Goal: Task Accomplishment & Management: Manage account settings

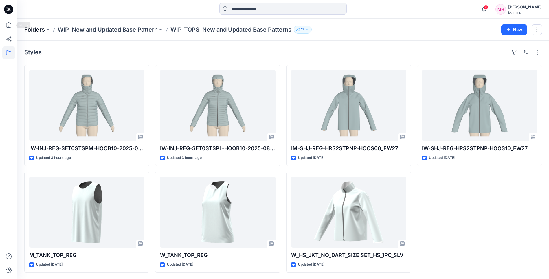
click at [34, 31] on p "Folders" at bounding box center [34, 29] width 21 height 8
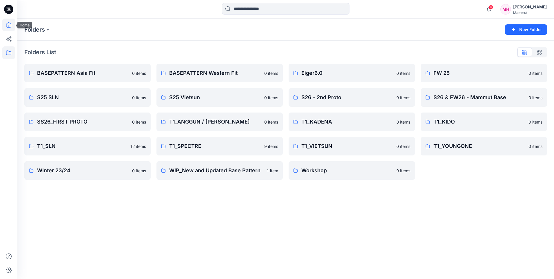
click at [9, 22] on icon at bounding box center [8, 25] width 13 height 13
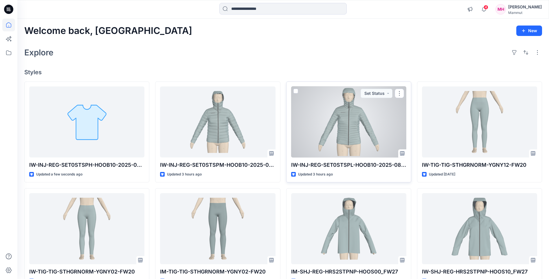
click at [305, 127] on div at bounding box center [348, 121] width 115 height 71
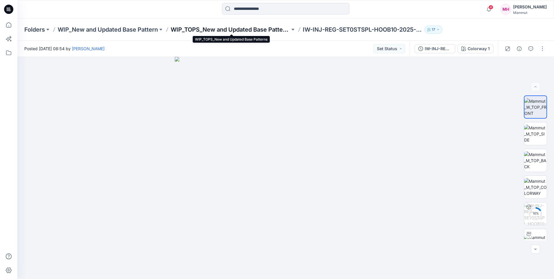
click at [183, 29] on p "WIP_TOPS_New and Updated Base Patterns" at bounding box center [230, 29] width 119 height 8
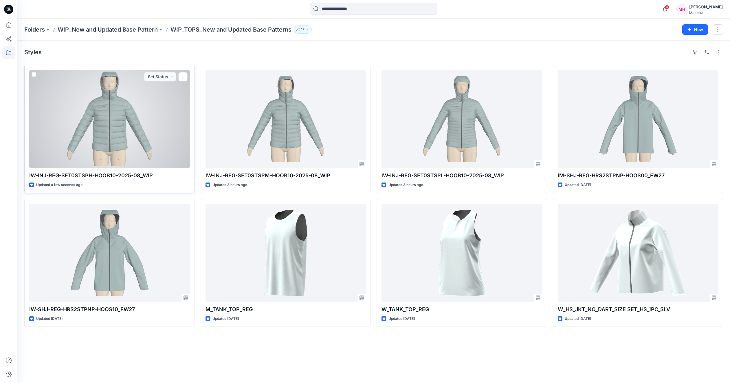
click at [155, 143] on div at bounding box center [109, 119] width 161 height 98
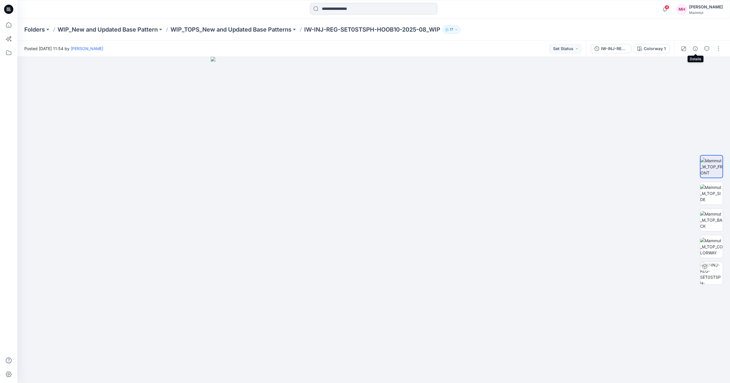
click at [553, 49] on button "button" at bounding box center [695, 48] width 9 height 9
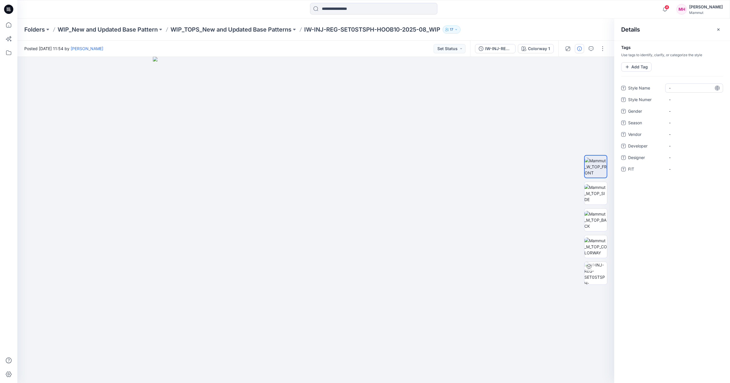
click at [553, 86] on Name "-" at bounding box center [694, 88] width 50 height 6
type textarea "**********"
click at [553, 109] on div "-" at bounding box center [695, 111] width 58 height 9
type textarea "*****"
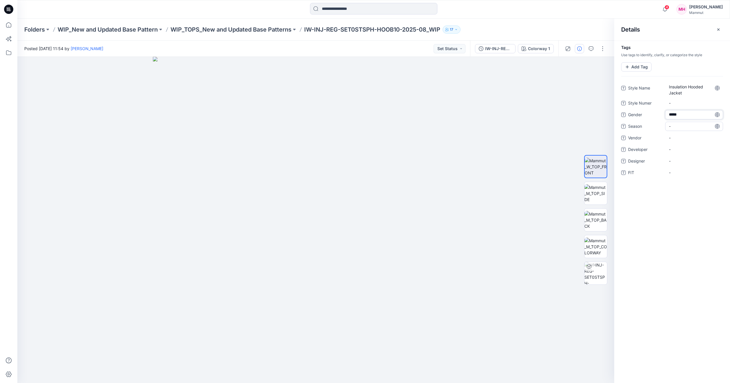
click at [553, 126] on span "-" at bounding box center [694, 126] width 50 height 6
type textarea "****"
click at [553, 137] on span "-" at bounding box center [694, 138] width 50 height 6
type textarea "********"
click at [553, 171] on span "-" at bounding box center [694, 172] width 50 height 6
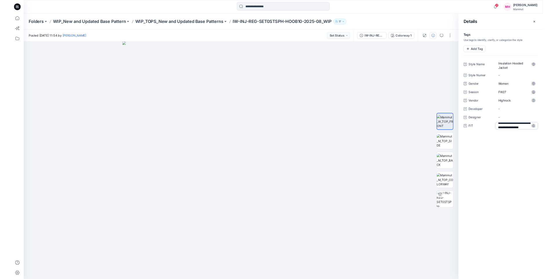
scroll to position [10, 0]
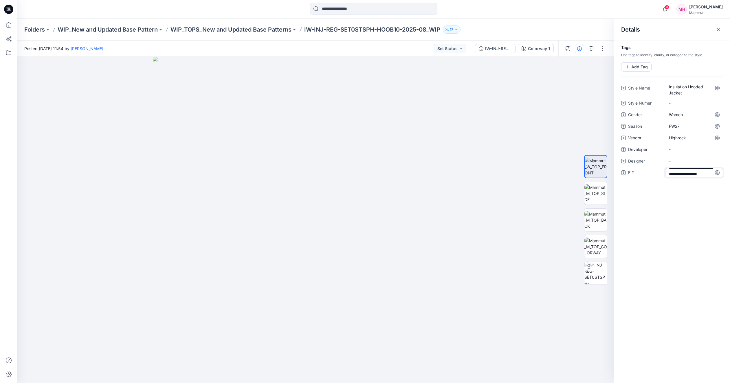
type textarea "**********"
click at [553, 233] on div "**********" at bounding box center [673, 212] width 116 height 342
click at [553, 29] on icon "button" at bounding box center [718, 29] width 5 height 5
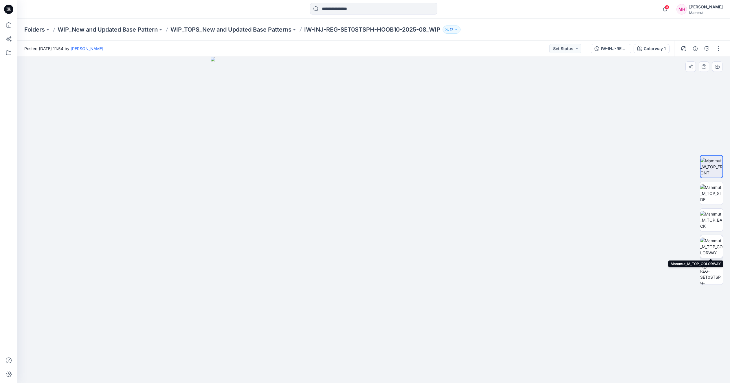
click at [553, 246] on img at bounding box center [712, 246] width 23 height 18
drag, startPoint x: 438, startPoint y: 288, endPoint x: 403, endPoint y: 282, distance: 35.9
click at [404, 278] on img at bounding box center [374, 220] width 326 height 326
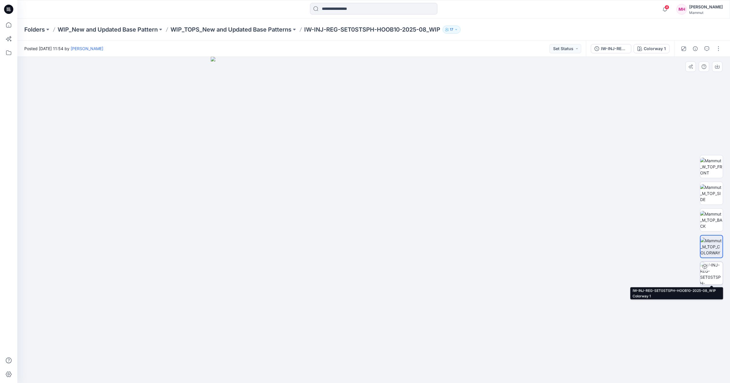
click at [553, 268] on img at bounding box center [712, 273] width 23 height 23
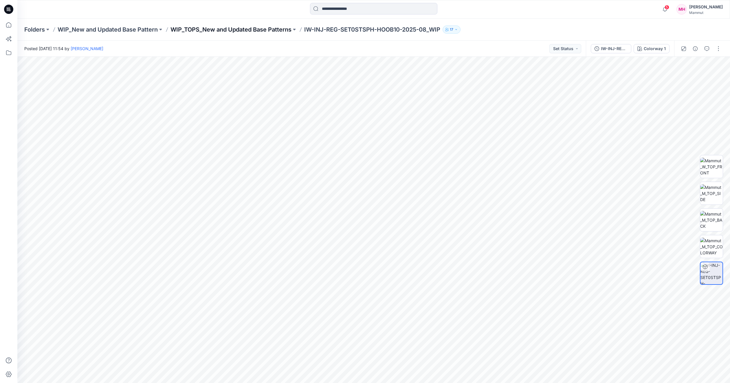
click at [206, 30] on p "WIP_TOPS_New and Updated Base Patterns" at bounding box center [231, 29] width 121 height 8
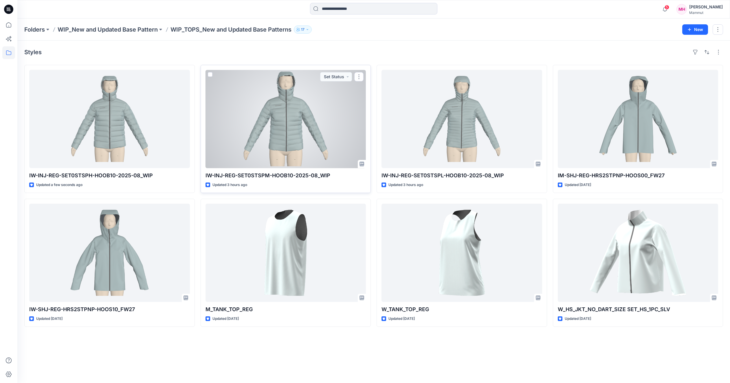
click at [299, 130] on div at bounding box center [286, 119] width 161 height 98
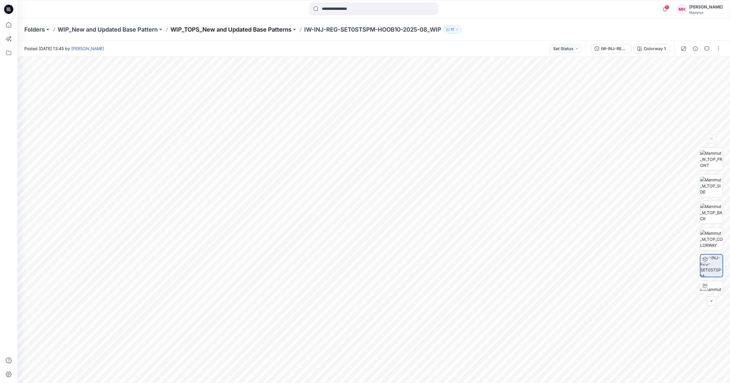
click at [237, 30] on p "WIP_TOPS_New and Updated Base Patterns" at bounding box center [231, 29] width 121 height 8
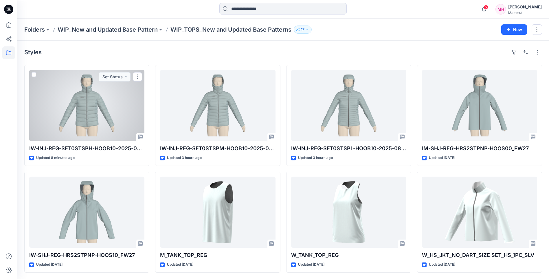
click at [90, 123] on div at bounding box center [86, 105] width 115 height 71
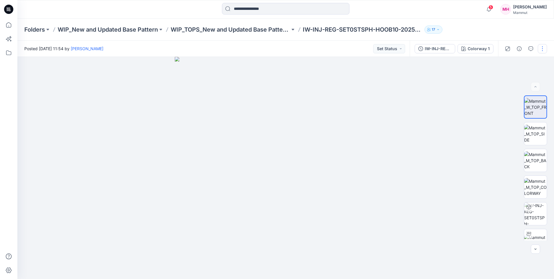
click at [542, 45] on button "button" at bounding box center [541, 48] width 9 height 9
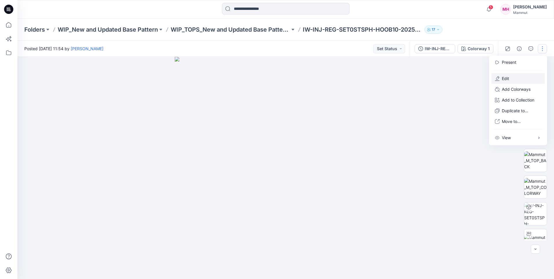
click at [508, 77] on p "Edit" at bounding box center [505, 78] width 7 height 6
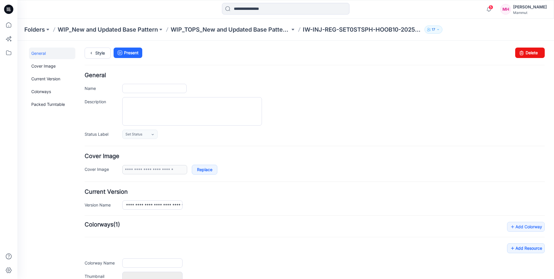
type input "**********"
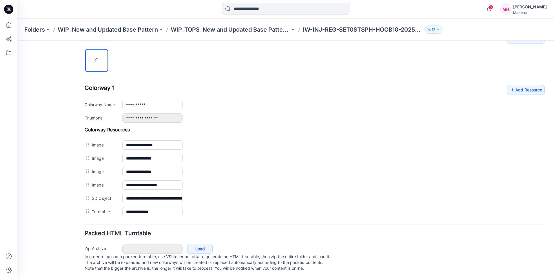
scroll to position [193, 0]
click at [531, 85] on link "Add Resource" at bounding box center [526, 90] width 38 height 10
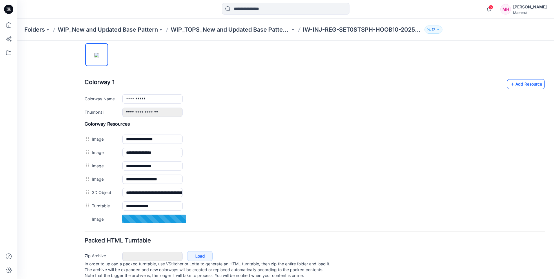
click at [526, 84] on link "Add Resource" at bounding box center [526, 84] width 38 height 10
click at [529, 83] on link "Add Resource" at bounding box center [526, 84] width 38 height 10
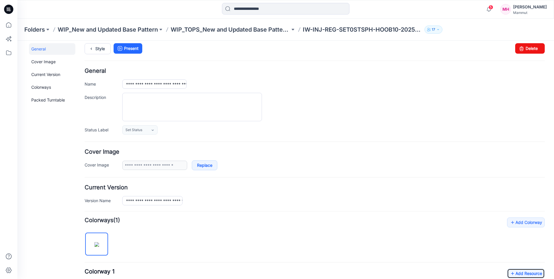
scroll to position [0, 0]
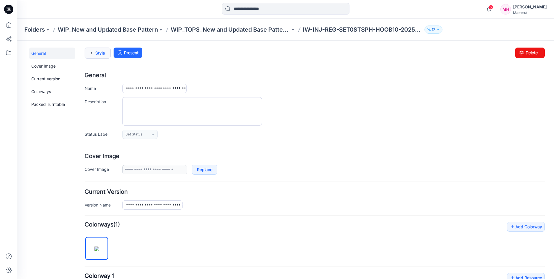
click at [94, 55] on icon at bounding box center [91, 53] width 8 height 10
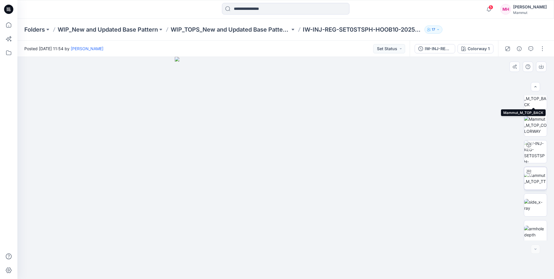
scroll to position [65, 0]
click at [538, 198] on img at bounding box center [535, 202] width 23 height 12
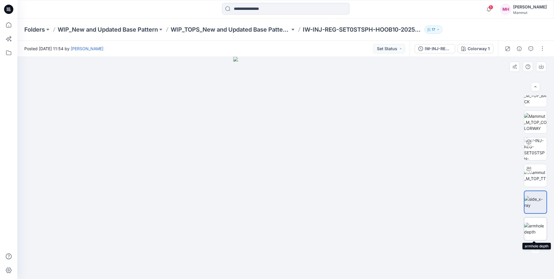
click at [540, 228] on img at bounding box center [535, 228] width 23 height 12
click at [539, 198] on img at bounding box center [535, 202] width 23 height 12
click at [533, 104] on img at bounding box center [535, 95] width 23 height 18
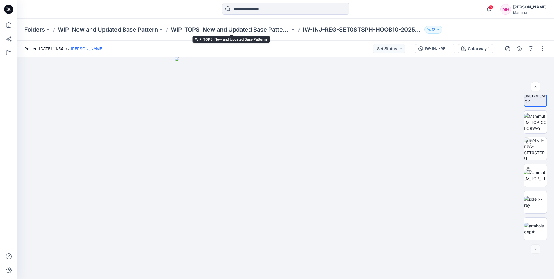
click at [253, 34] on div "Folders WIP_New and Updated Base Pattern WIP_TOPS_New and Updated Base Patterns…" at bounding box center [285, 30] width 536 height 22
click at [215, 28] on p "WIP_TOPS_New and Updated Base Patterns" at bounding box center [230, 29] width 119 height 8
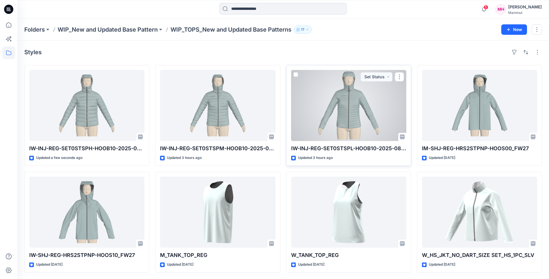
click at [347, 111] on div at bounding box center [348, 105] width 115 height 71
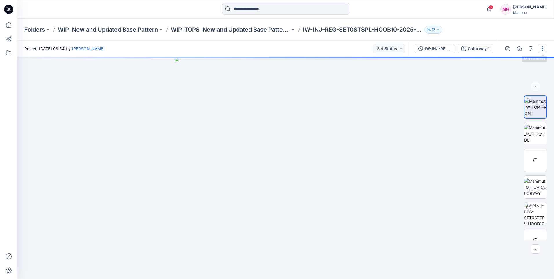
click at [544, 50] on button "button" at bounding box center [541, 48] width 9 height 9
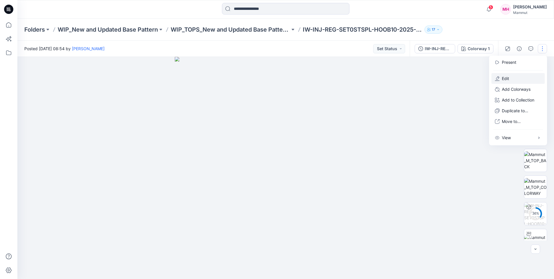
click at [509, 77] on button "Edit" at bounding box center [517, 78] width 53 height 11
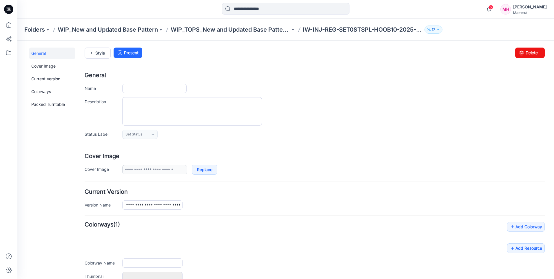
type input "**********"
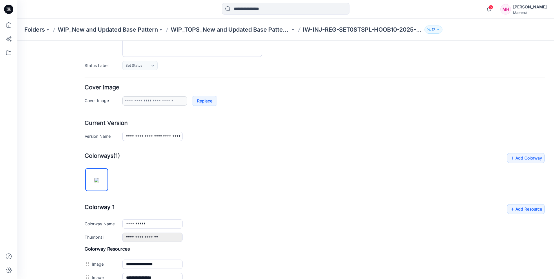
scroll to position [193, 0]
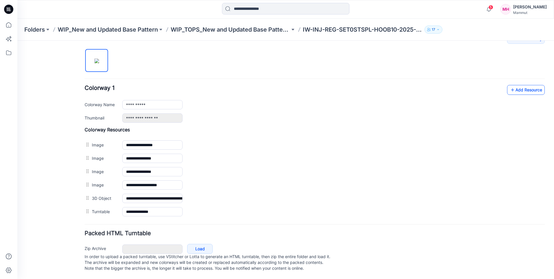
click at [522, 85] on link "Add Resource" at bounding box center [526, 90] width 38 height 10
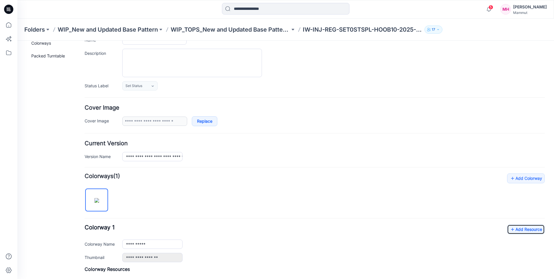
scroll to position [0, 0]
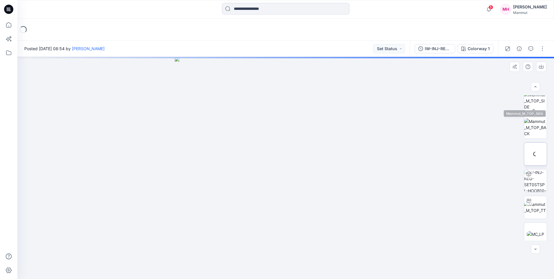
scroll to position [38, 0]
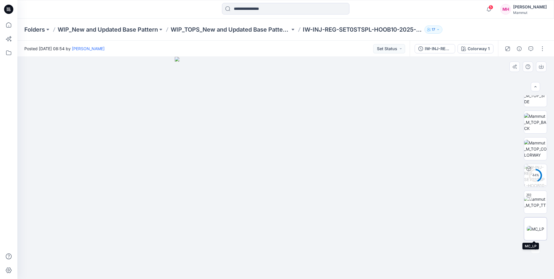
click at [539, 231] on img at bounding box center [534, 229] width 17 height 6
drag, startPoint x: 339, startPoint y: 86, endPoint x: 309, endPoint y: 140, distance: 61.9
click at [233, 31] on p "WIP_TOPS_New and Updated Base Patterns" at bounding box center [230, 29] width 119 height 8
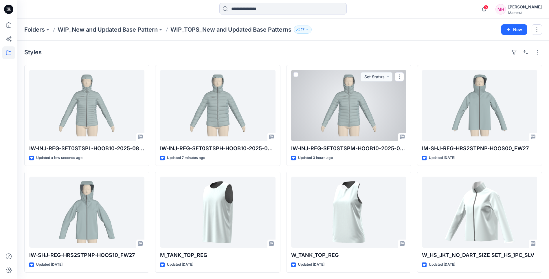
click at [326, 102] on div at bounding box center [348, 105] width 115 height 71
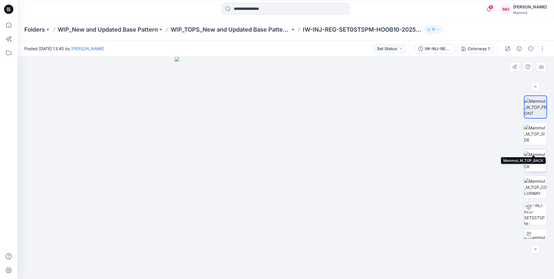
scroll to position [38, 0]
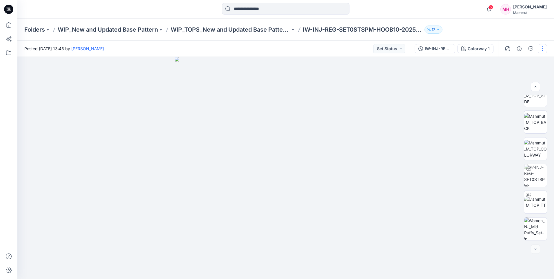
click at [542, 50] on button "button" at bounding box center [541, 48] width 9 height 9
click at [523, 75] on button "Edit" at bounding box center [517, 78] width 53 height 11
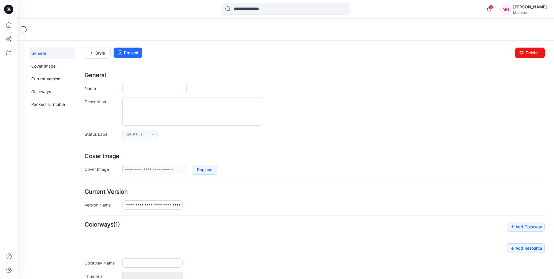
type input "**********"
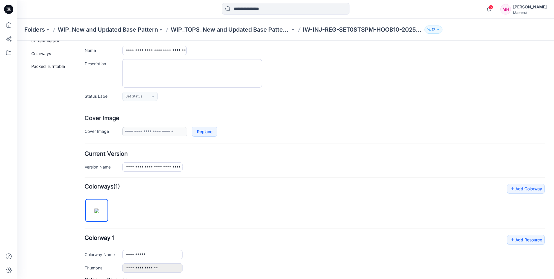
scroll to position [207, 0]
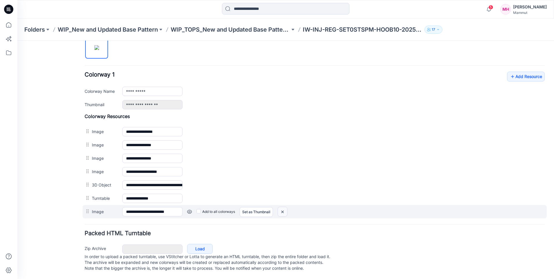
click at [17, 41] on img at bounding box center [17, 41] width 0 height 0
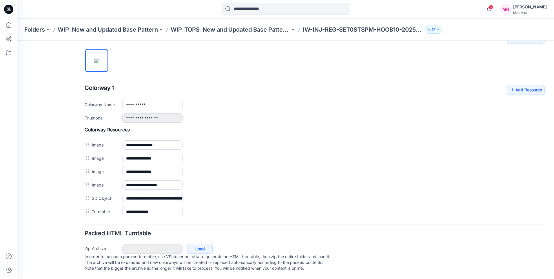
scroll to position [193, 0]
click at [518, 85] on link "Add Resource" at bounding box center [526, 90] width 38 height 10
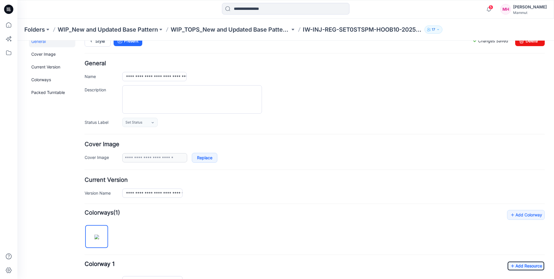
scroll to position [0, 0]
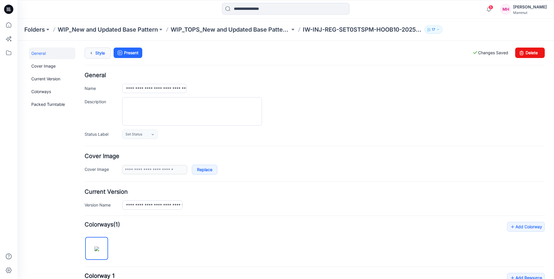
click at [100, 53] on link "Style" at bounding box center [98, 52] width 26 height 11
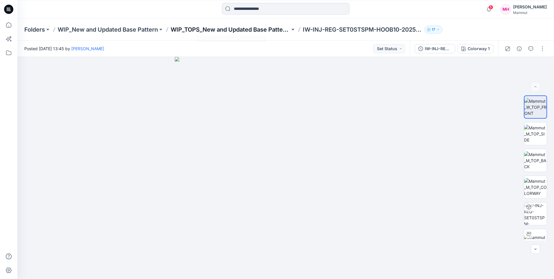
click at [238, 29] on p "WIP_TOPS_New and Updated Base Patterns" at bounding box center [230, 29] width 119 height 8
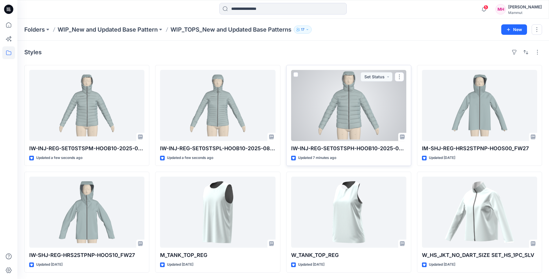
click at [354, 110] on div at bounding box center [348, 105] width 115 height 71
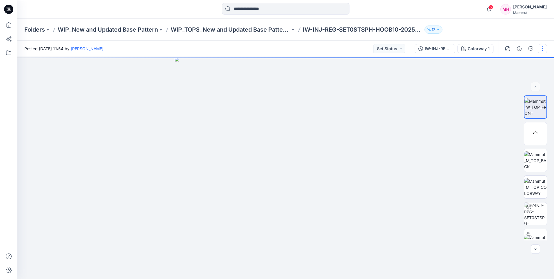
click at [543, 46] on button "button" at bounding box center [541, 48] width 9 height 9
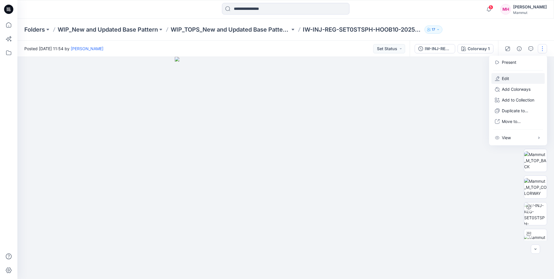
click at [512, 76] on button "Edit" at bounding box center [517, 78] width 53 height 11
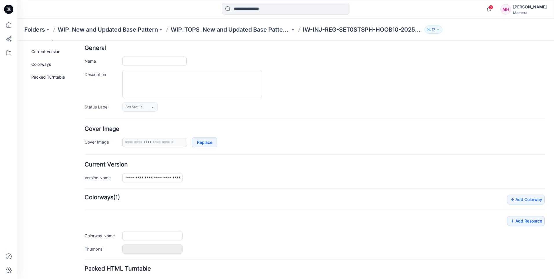
type input "**********"
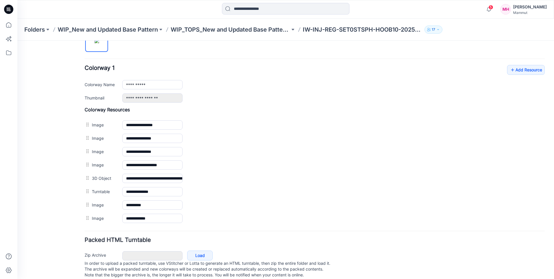
scroll to position [220, 0]
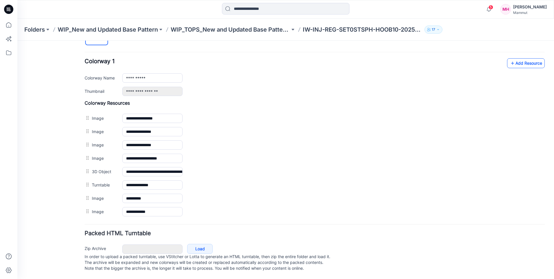
click at [518, 58] on link "Add Resource" at bounding box center [526, 63] width 38 height 10
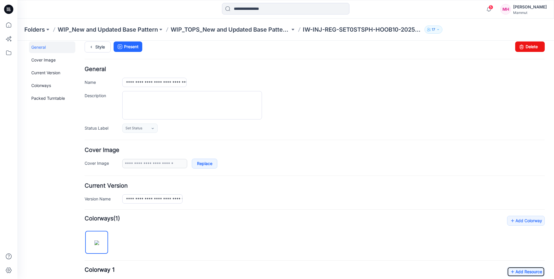
scroll to position [0, 0]
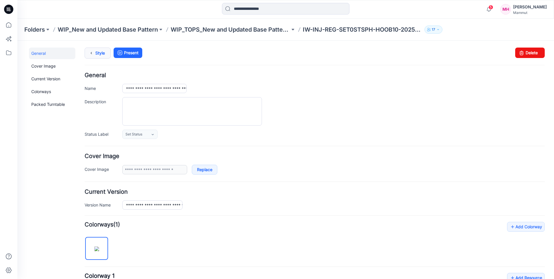
click at [96, 52] on link "Style" at bounding box center [98, 52] width 26 height 11
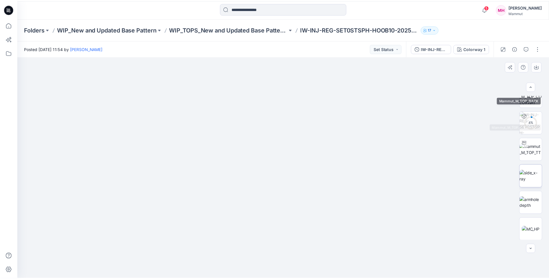
scroll to position [92, 0]
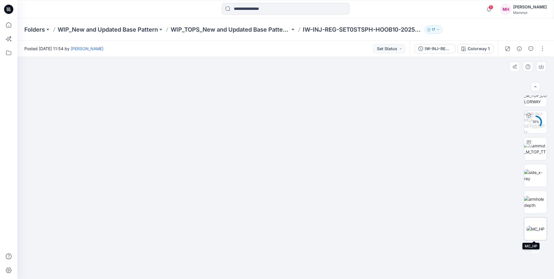
click at [542, 227] on img at bounding box center [535, 229] width 18 height 6
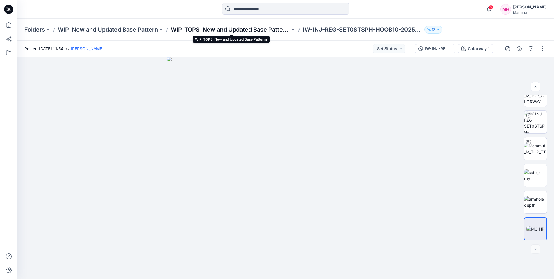
click at [209, 30] on p "WIP_TOPS_New and Updated Base Patterns" at bounding box center [230, 29] width 119 height 8
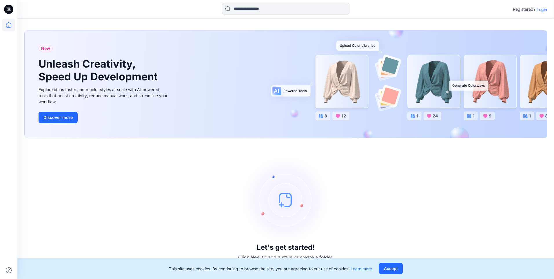
click at [545, 11] on p "Login" at bounding box center [541, 9] width 10 height 6
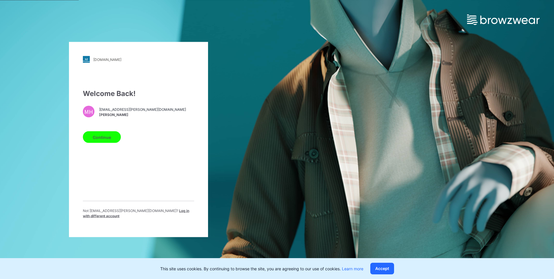
click at [102, 138] on button "Continue" at bounding box center [102, 137] width 38 height 12
